Goal: Register for event/course

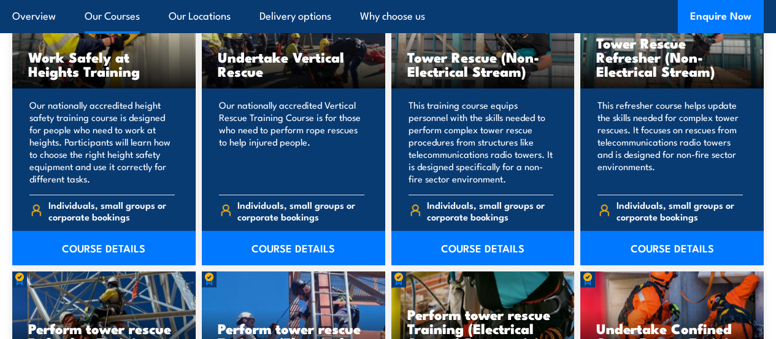
scroll to position [1058, 0]
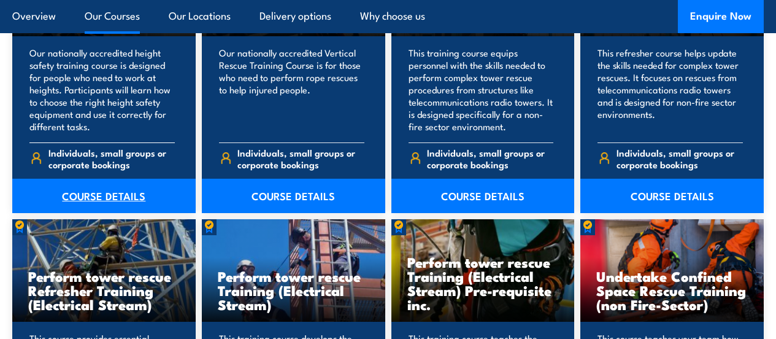
click at [126, 213] on link "COURSE DETAILS" at bounding box center [104, 196] width 184 height 34
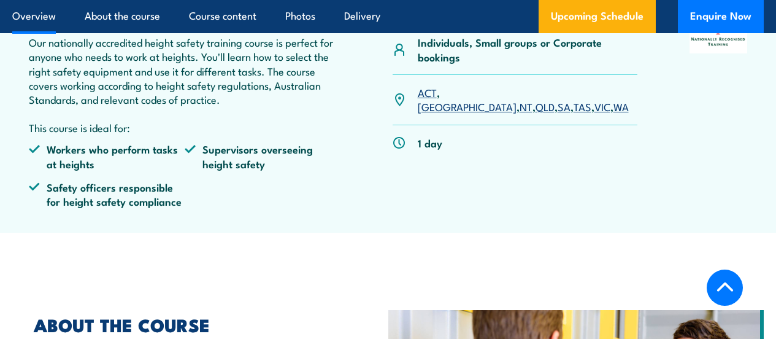
scroll to position [395, 0]
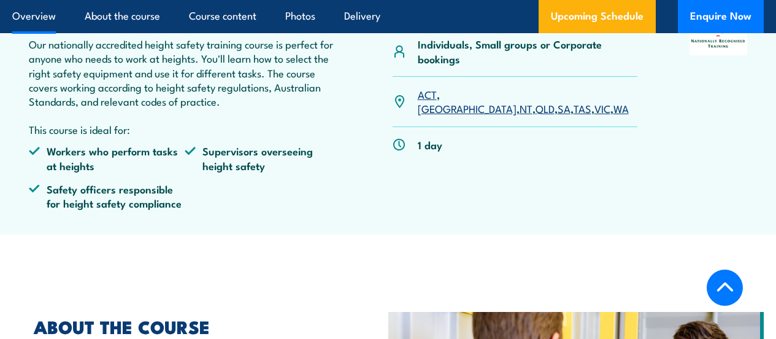
click at [558, 115] on link "SA" at bounding box center [564, 108] width 13 height 15
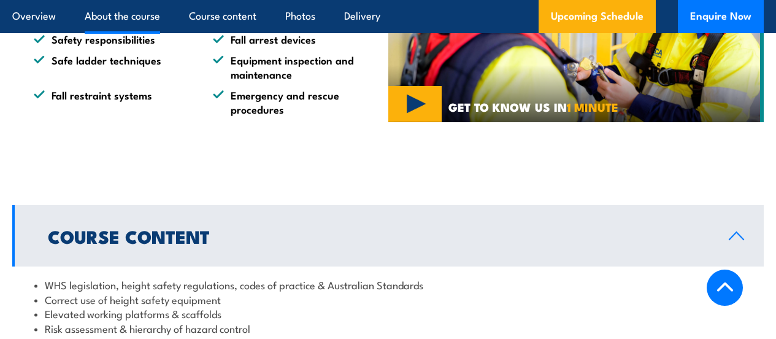
scroll to position [786, 0]
